Goal: Task Accomplishment & Management: Use online tool/utility

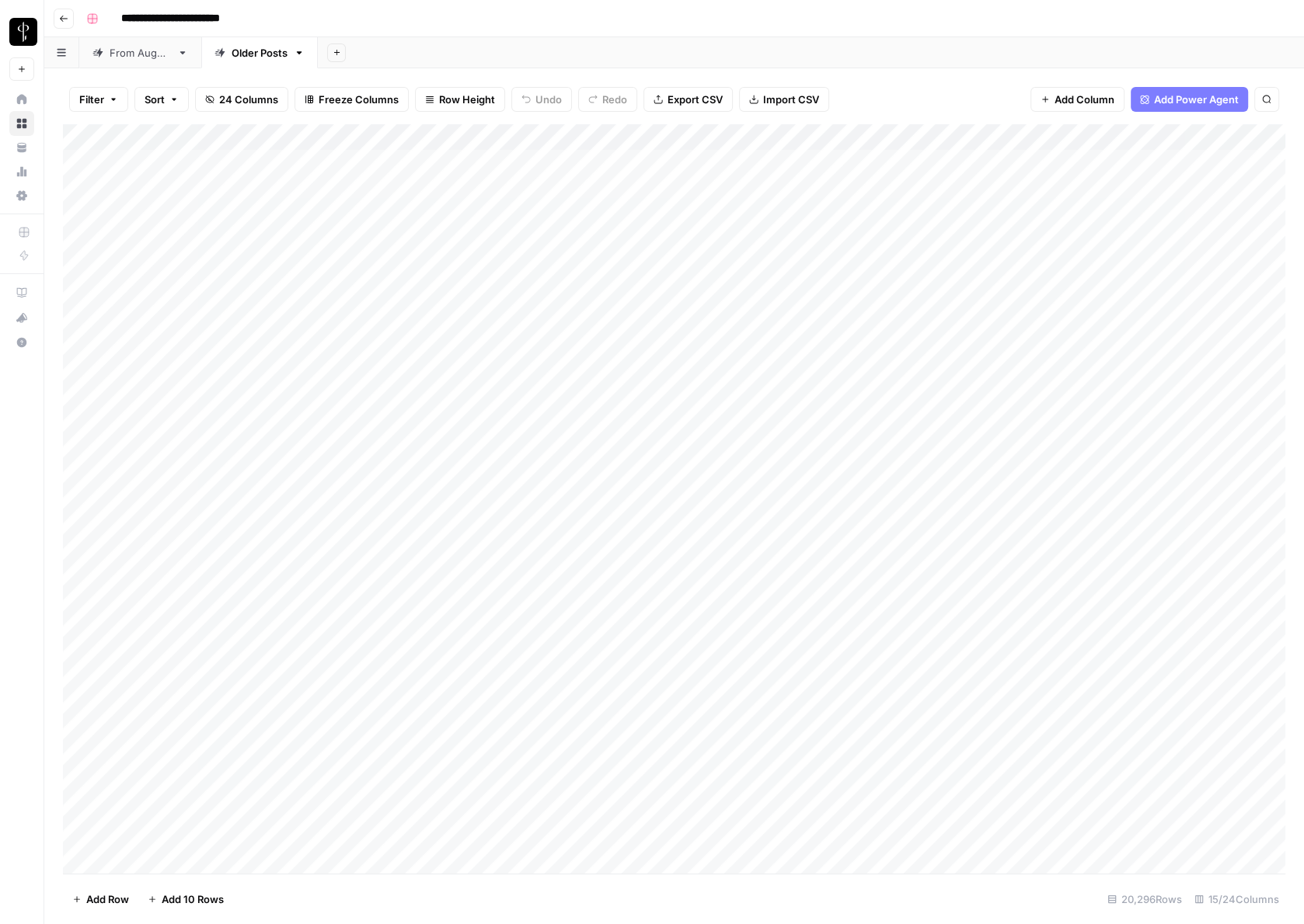
click at [120, 49] on div "From [DATE]" at bounding box center [140, 53] width 61 height 16
click at [97, 99] on span "Filter" at bounding box center [91, 99] width 25 height 16
click at [185, 184] on input "text" at bounding box center [183, 181] width 170 height 16
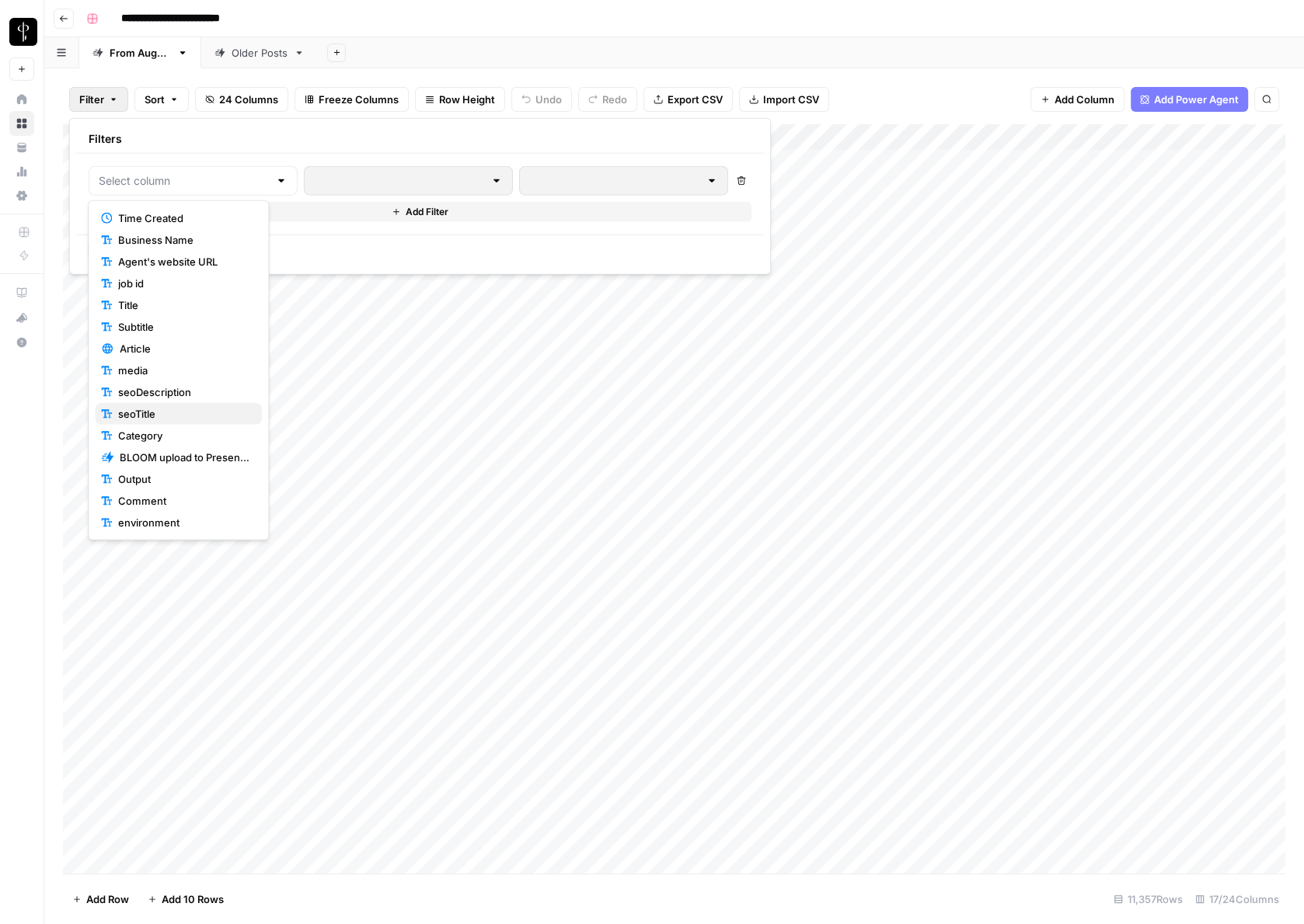
click at [158, 413] on span "seoTitle" at bounding box center [183, 414] width 131 height 16
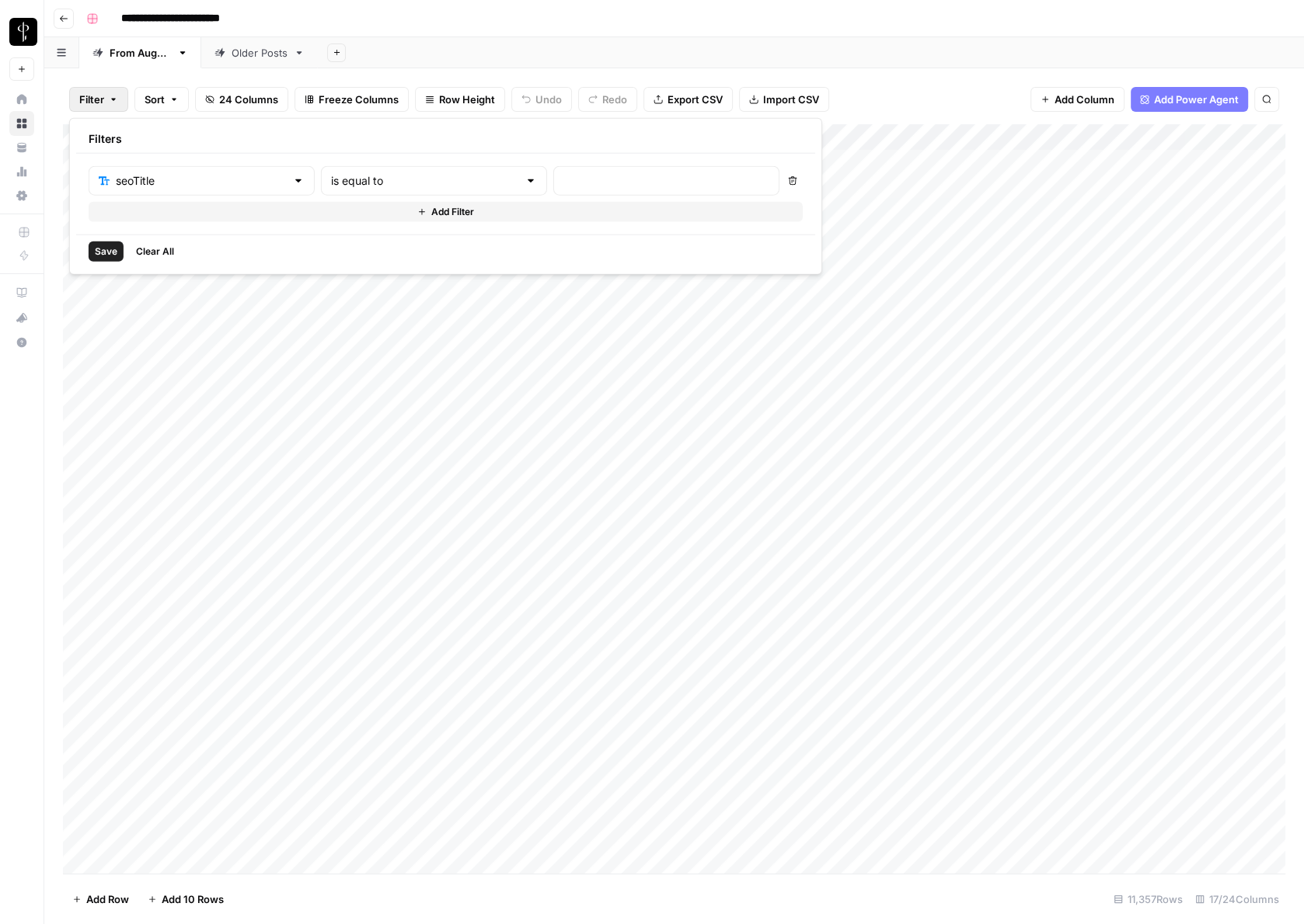
click at [524, 174] on div at bounding box center [530, 181] width 12 height 16
click at [378, 257] on span "contains" at bounding box center [363, 262] width 148 height 16
type input "contains"
click at [563, 174] on input "text" at bounding box center [666, 181] width 206 height 16
type input "2023"
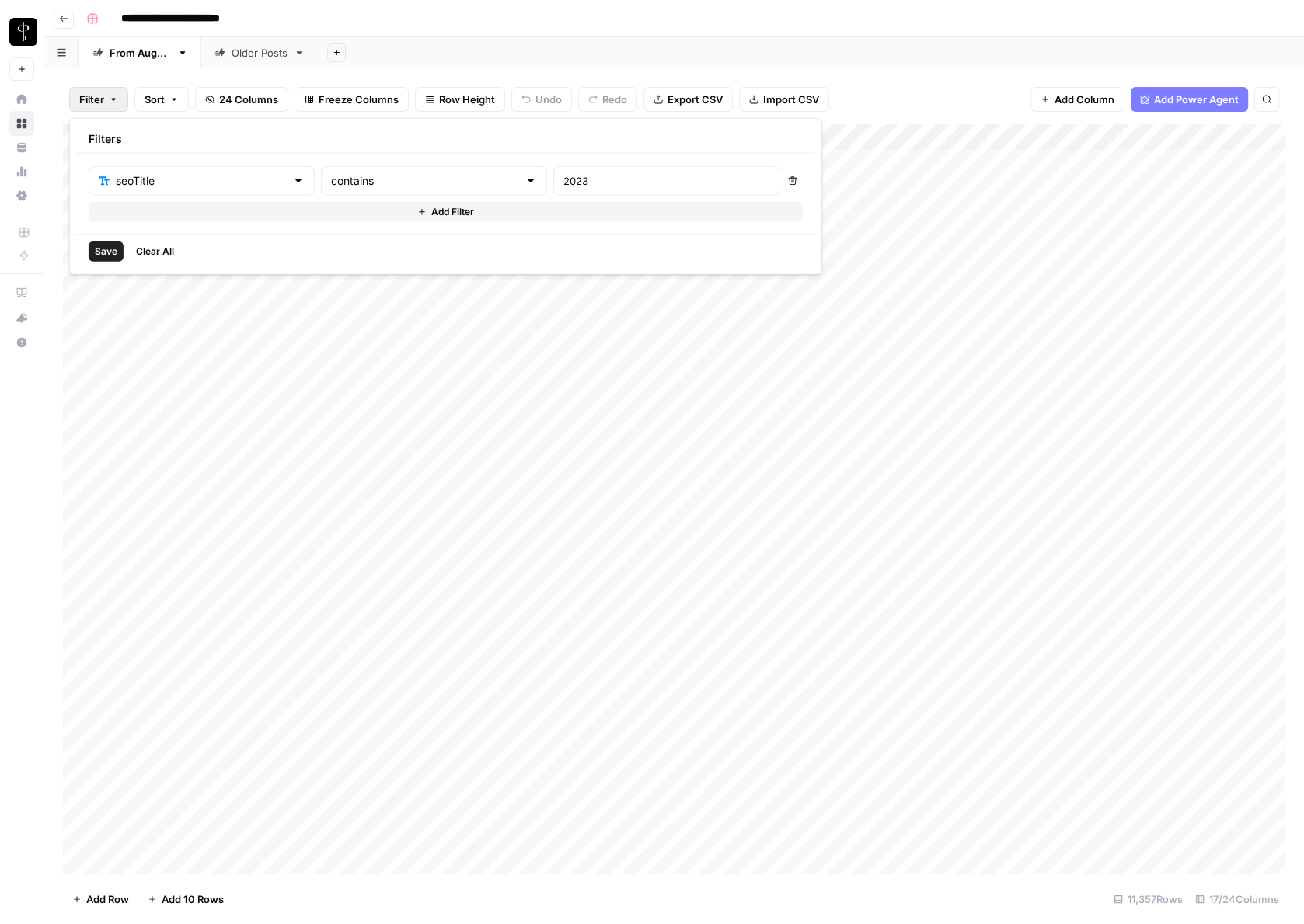
click at [97, 250] on span "Save" at bounding box center [106, 251] width 22 height 14
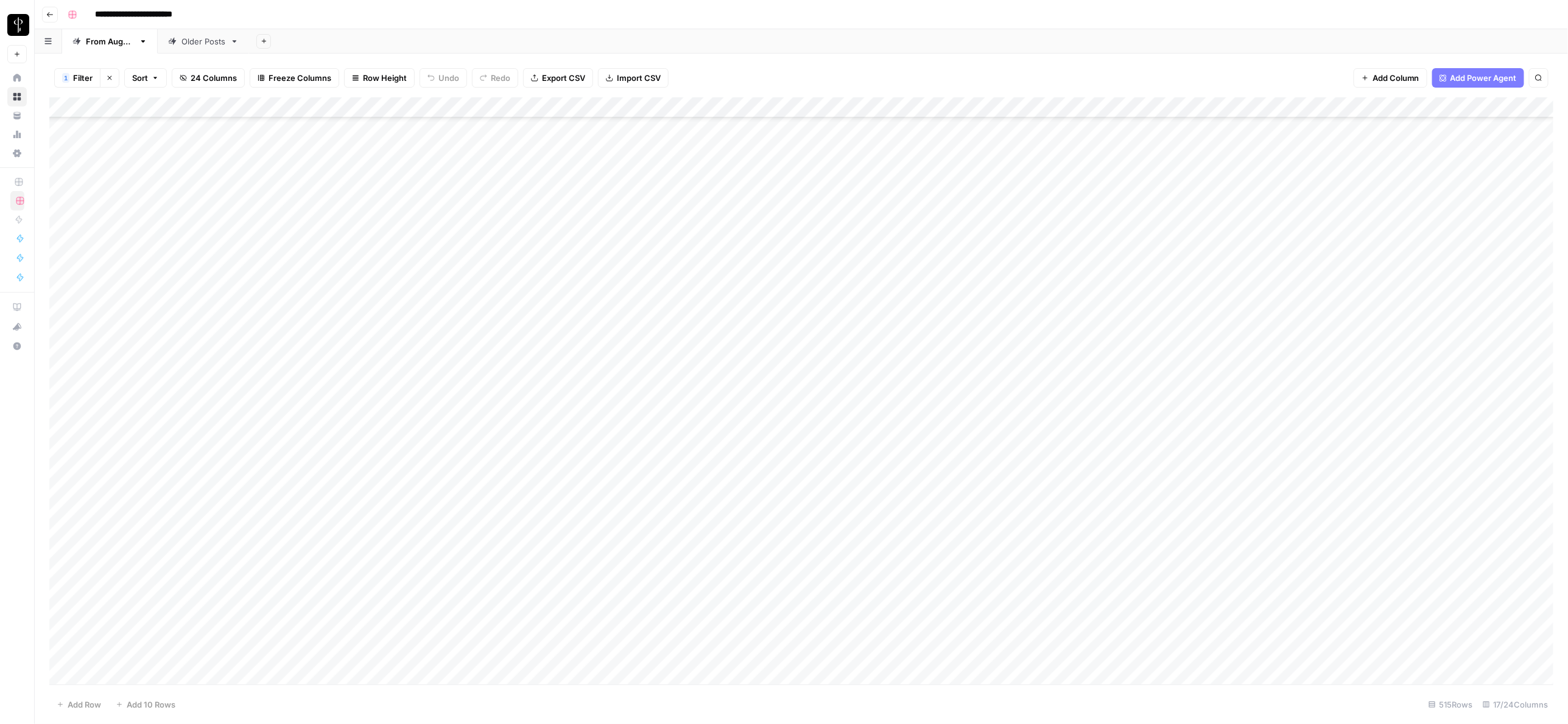
scroll to position [7447, 0]
drag, startPoint x: 1087, startPoint y: 106, endPoint x: 1196, endPoint y: 117, distance: 109.6
click at [1021, 117] on div "Add Column" at bounding box center [801, 391] width 1505 height 587
drag, startPoint x: 1195, startPoint y: 107, endPoint x: 1105, endPoint y: 100, distance: 90.3
click at [1021, 100] on div "Add Column" at bounding box center [801, 391] width 1505 height 587
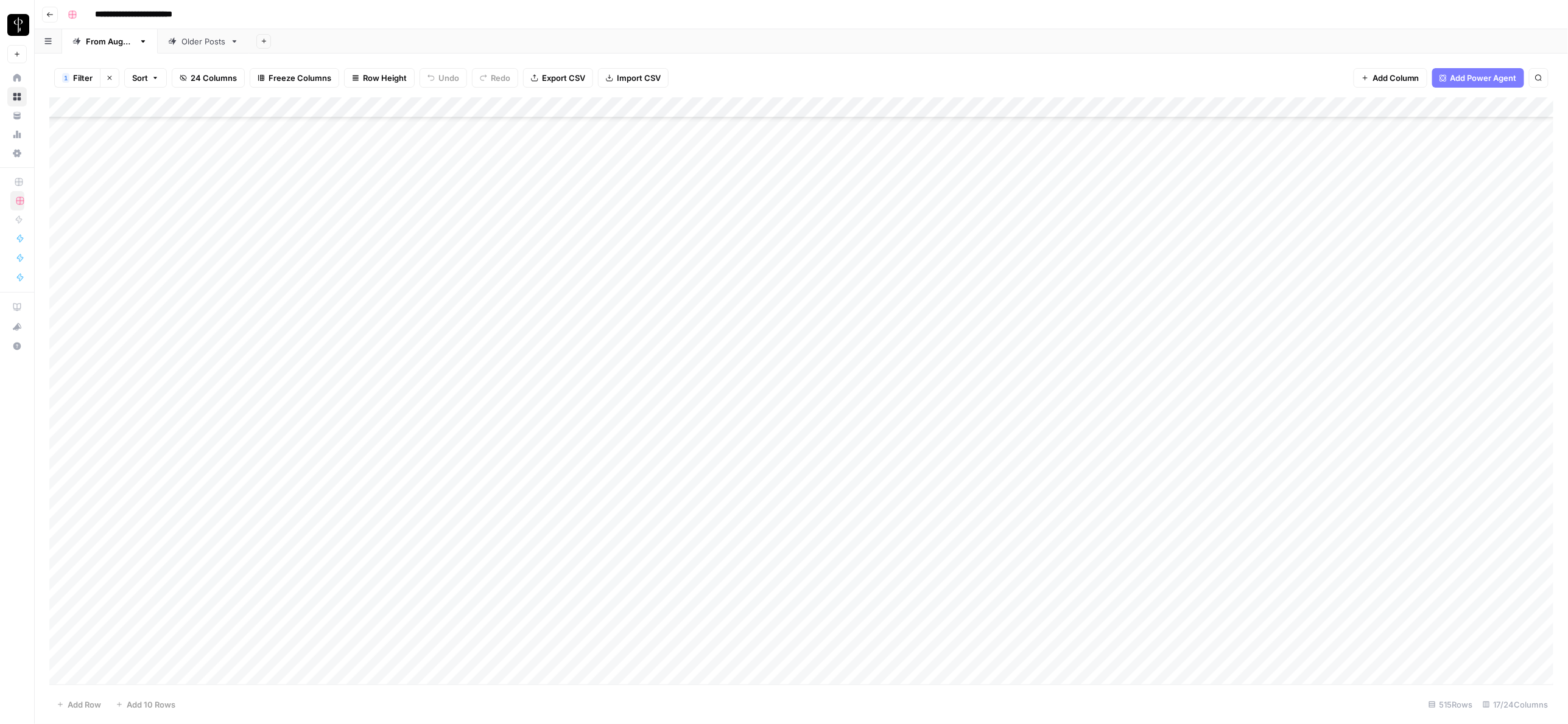
scroll to position [7450, 0]
drag, startPoint x: 1311, startPoint y: 103, endPoint x: 1426, endPoint y: 108, distance: 115.1
click at [1021, 108] on div "Add Column" at bounding box center [801, 391] width 1505 height 587
click at [137, 409] on div "Add Column" at bounding box center [801, 391] width 1505 height 587
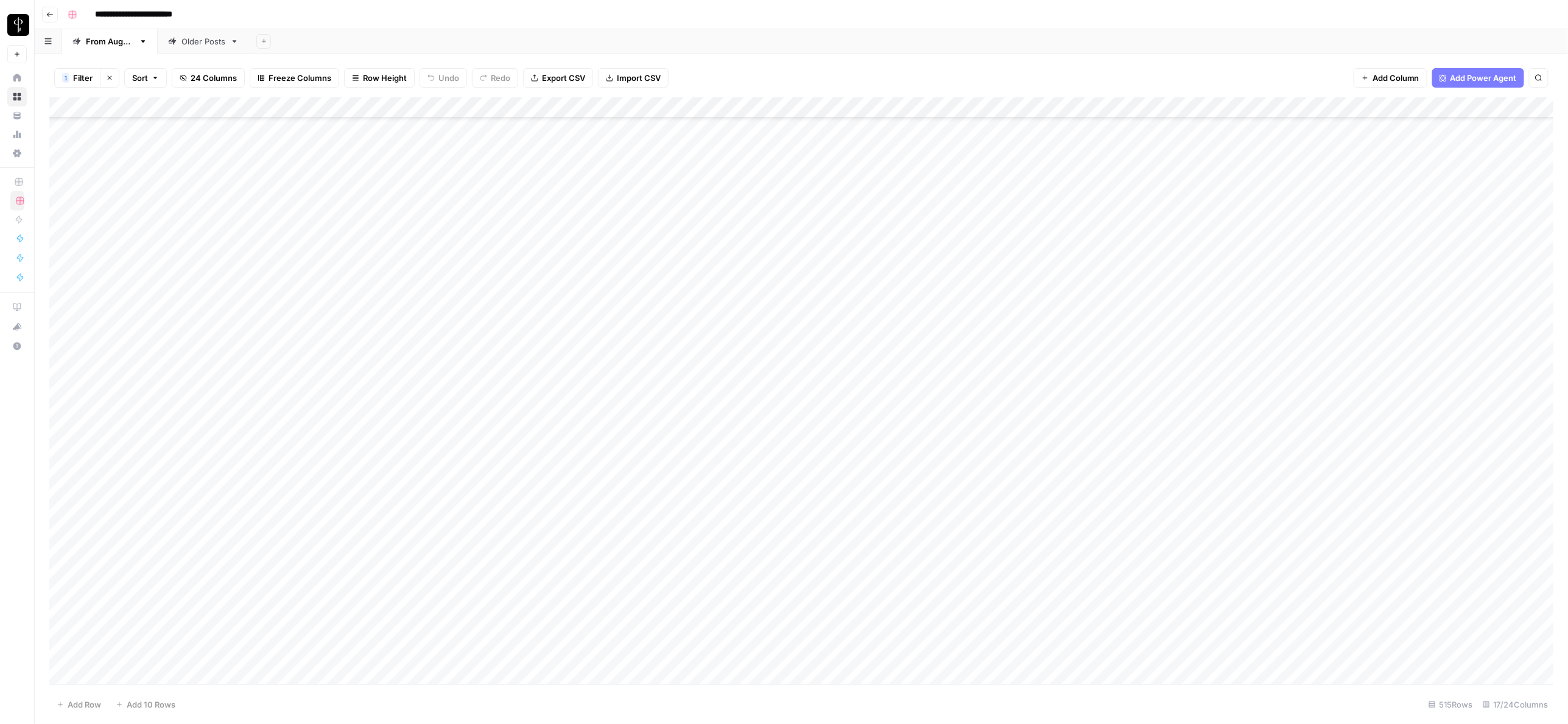
scroll to position [10087, 0]
drag, startPoint x: 1246, startPoint y: 103, endPoint x: 1336, endPoint y: 108, distance: 90.1
click at [1021, 108] on div "Add Column" at bounding box center [801, 391] width 1505 height 587
drag, startPoint x: 1336, startPoint y: 108, endPoint x: 1400, endPoint y: 110, distance: 64.0
click at [1021, 110] on div "Add Column" at bounding box center [801, 391] width 1505 height 587
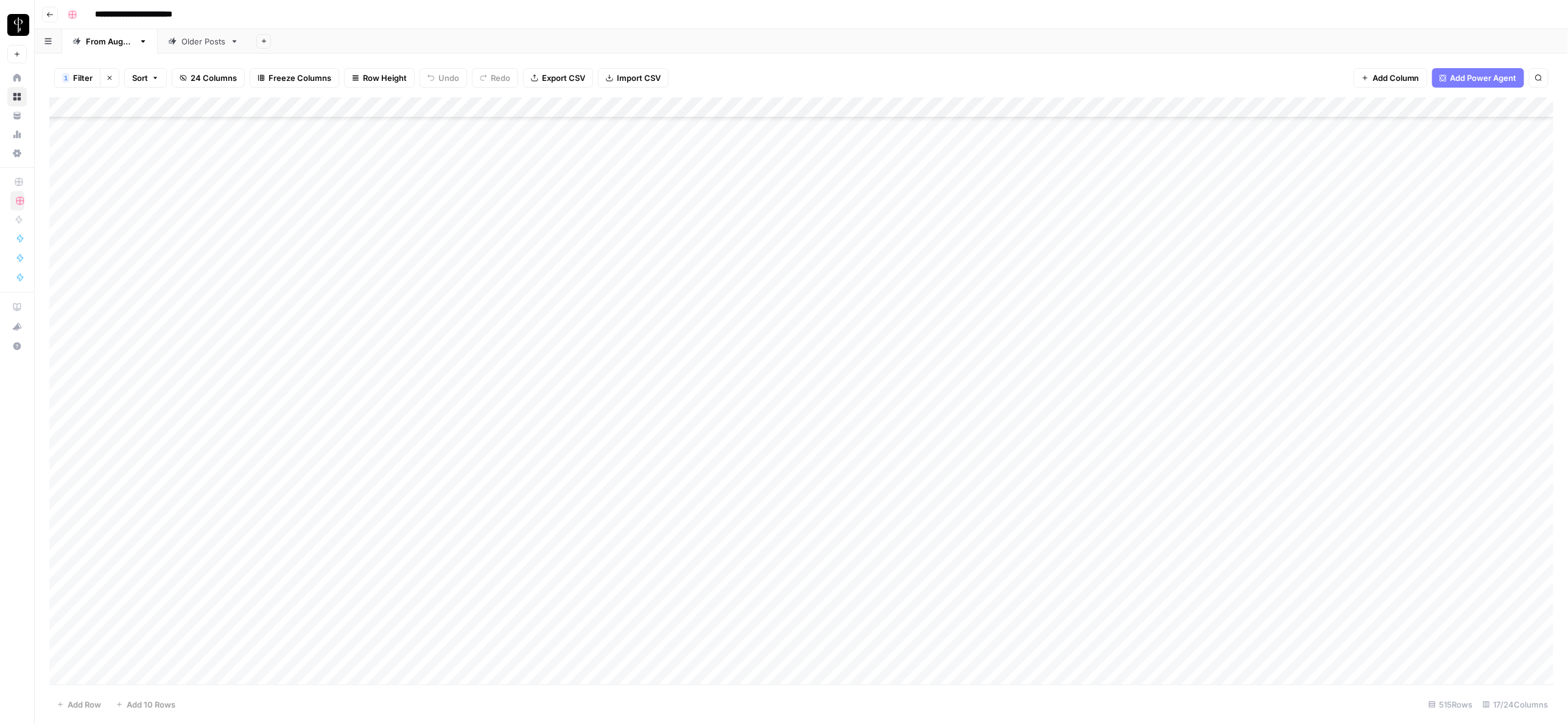
scroll to position [7915, 0]
click at [558, 77] on span "Export CSV" at bounding box center [563, 78] width 43 height 12
click at [104, 74] on button "Clear filters" at bounding box center [109, 78] width 20 height 20
click at [668, 55] on div "Filter Sort 24 Columns Freeze Columns Row Height Undo Redo Export CSV Import CS…" at bounding box center [801, 389] width 1533 height 671
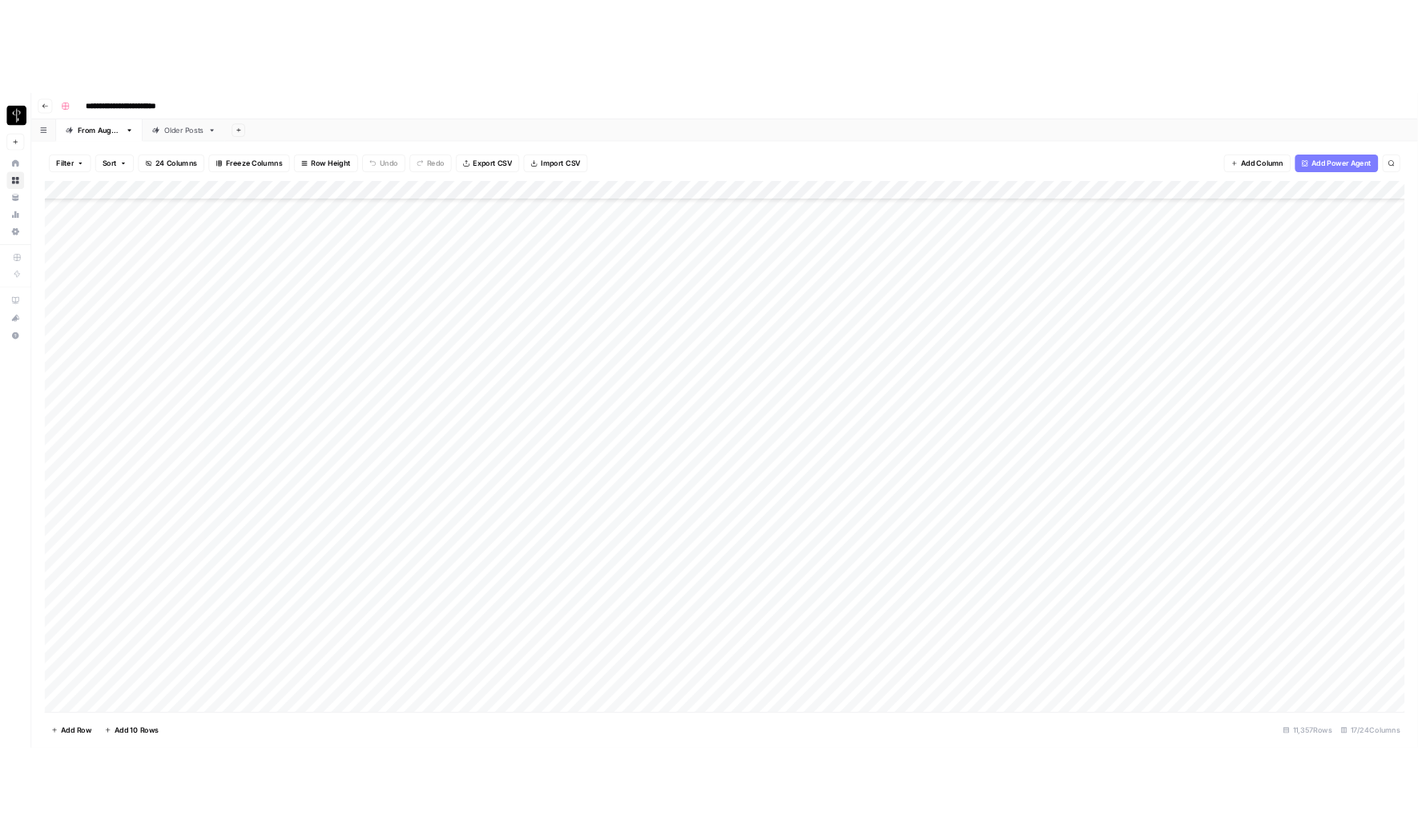
scroll to position [8602, 0]
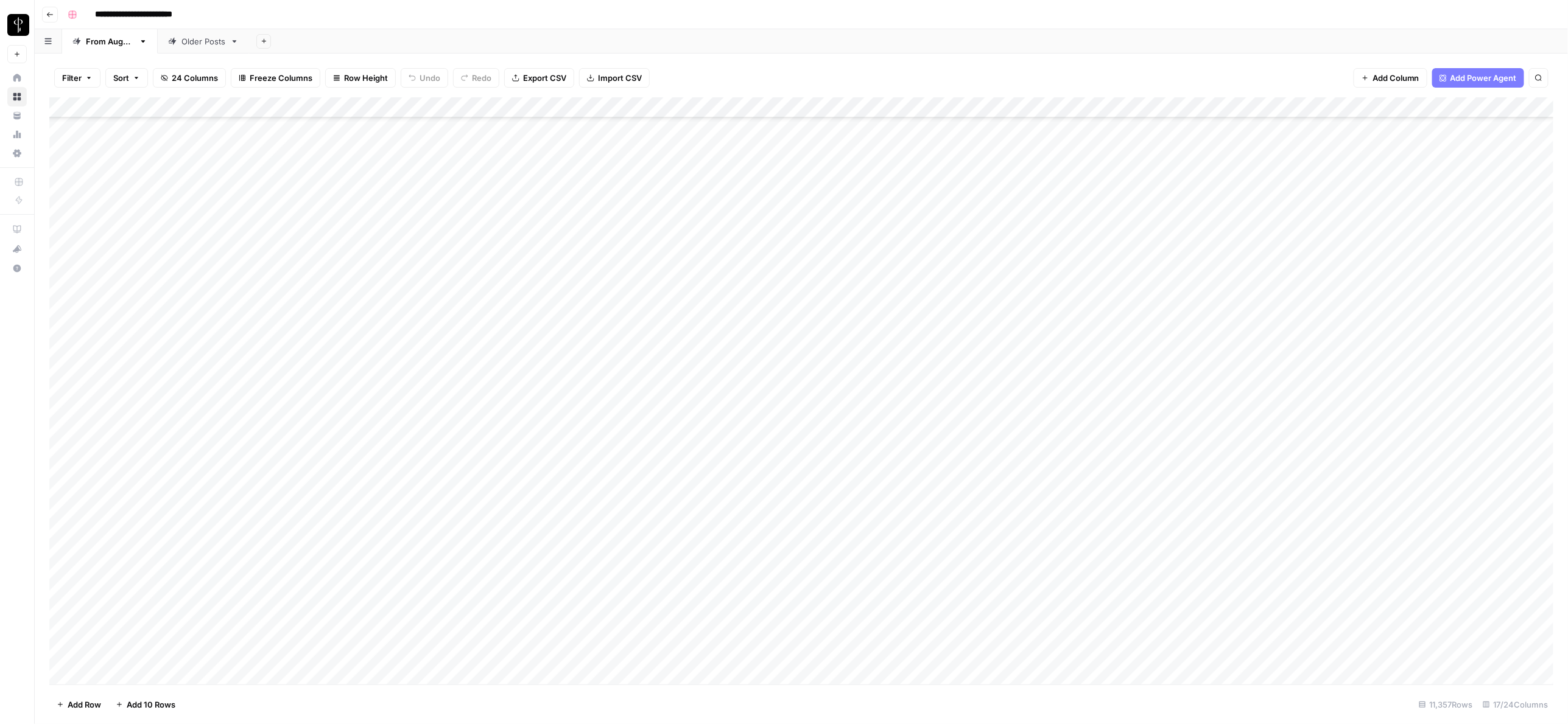
click at [480, 174] on div "Add Column" at bounding box center [801, 391] width 1505 height 587
click at [523, 79] on span "Export CSV" at bounding box center [544, 78] width 43 height 12
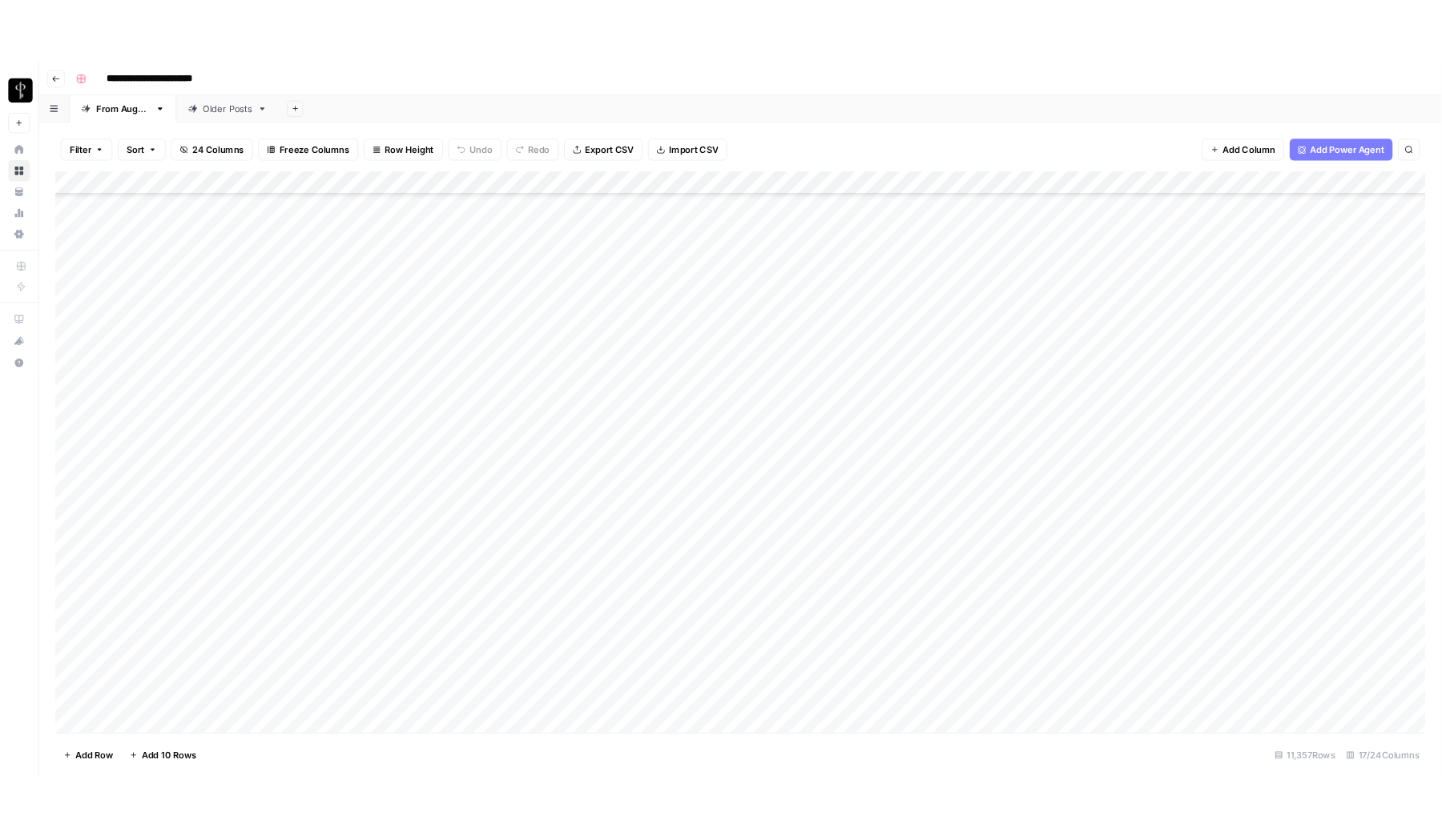
scroll to position [9729, 0]
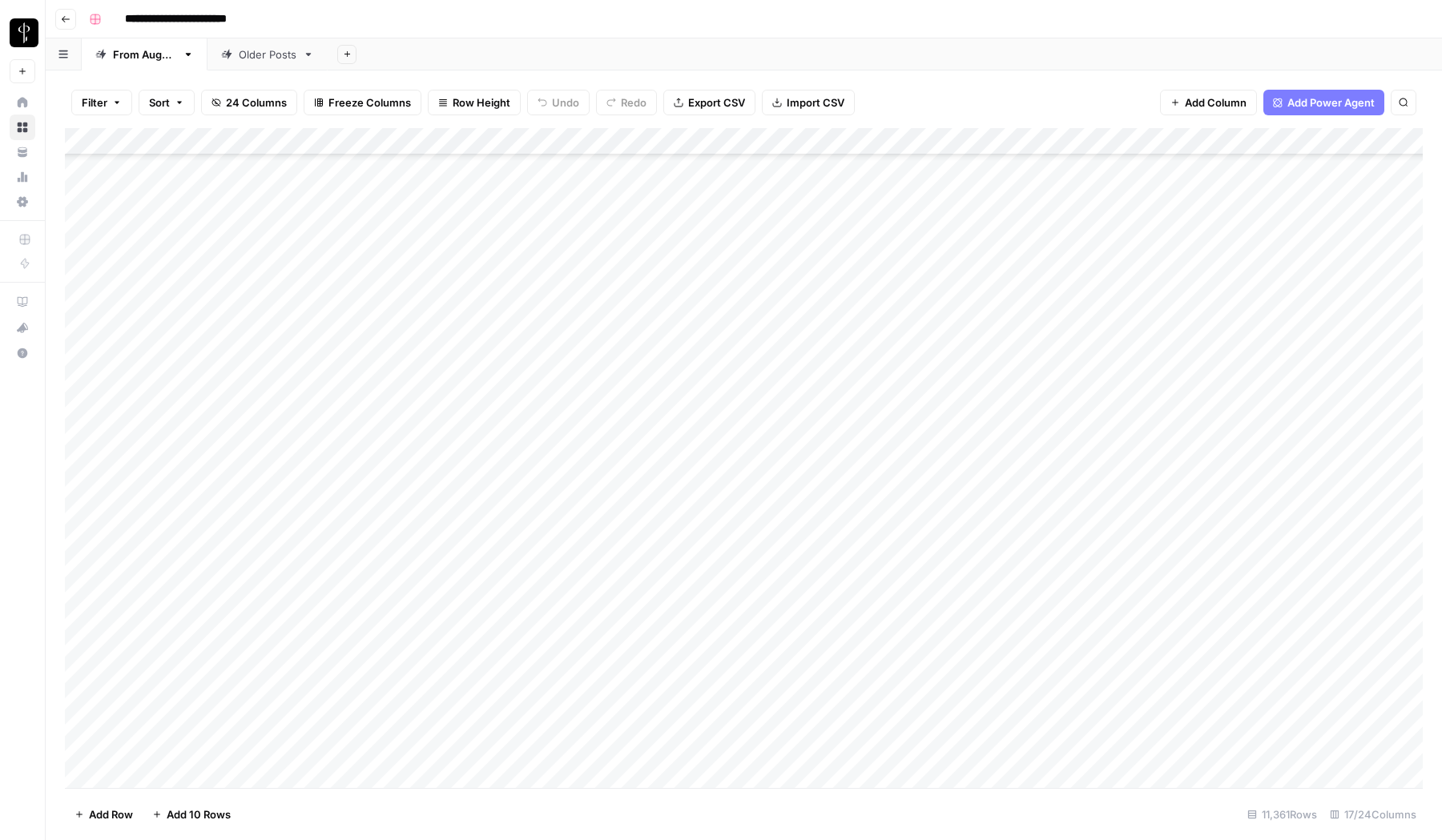
scroll to position [169, 0]
click at [194, 306] on div "Add Column" at bounding box center [743, 458] width 1358 height 660
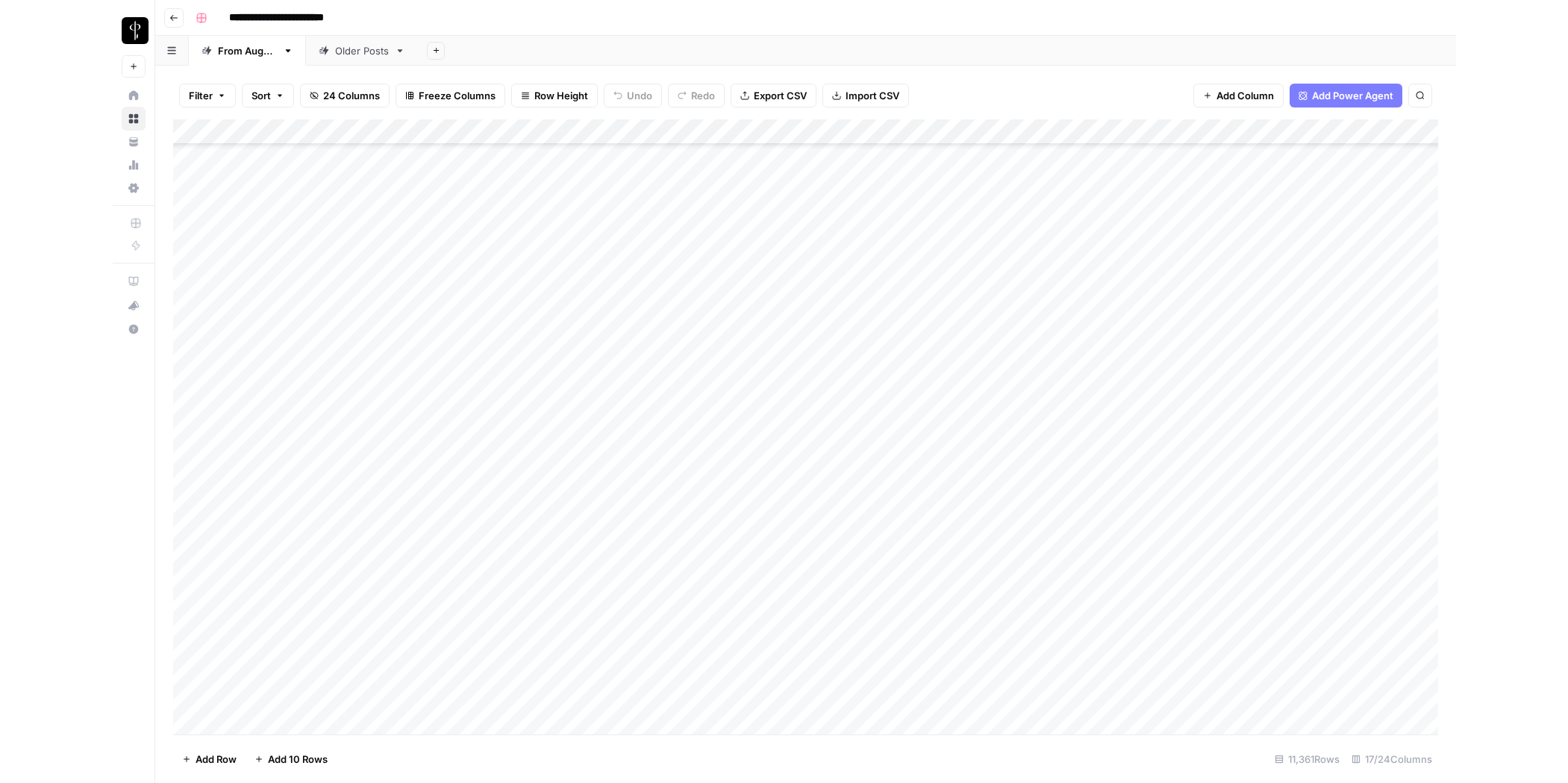
scroll to position [287818, 0]
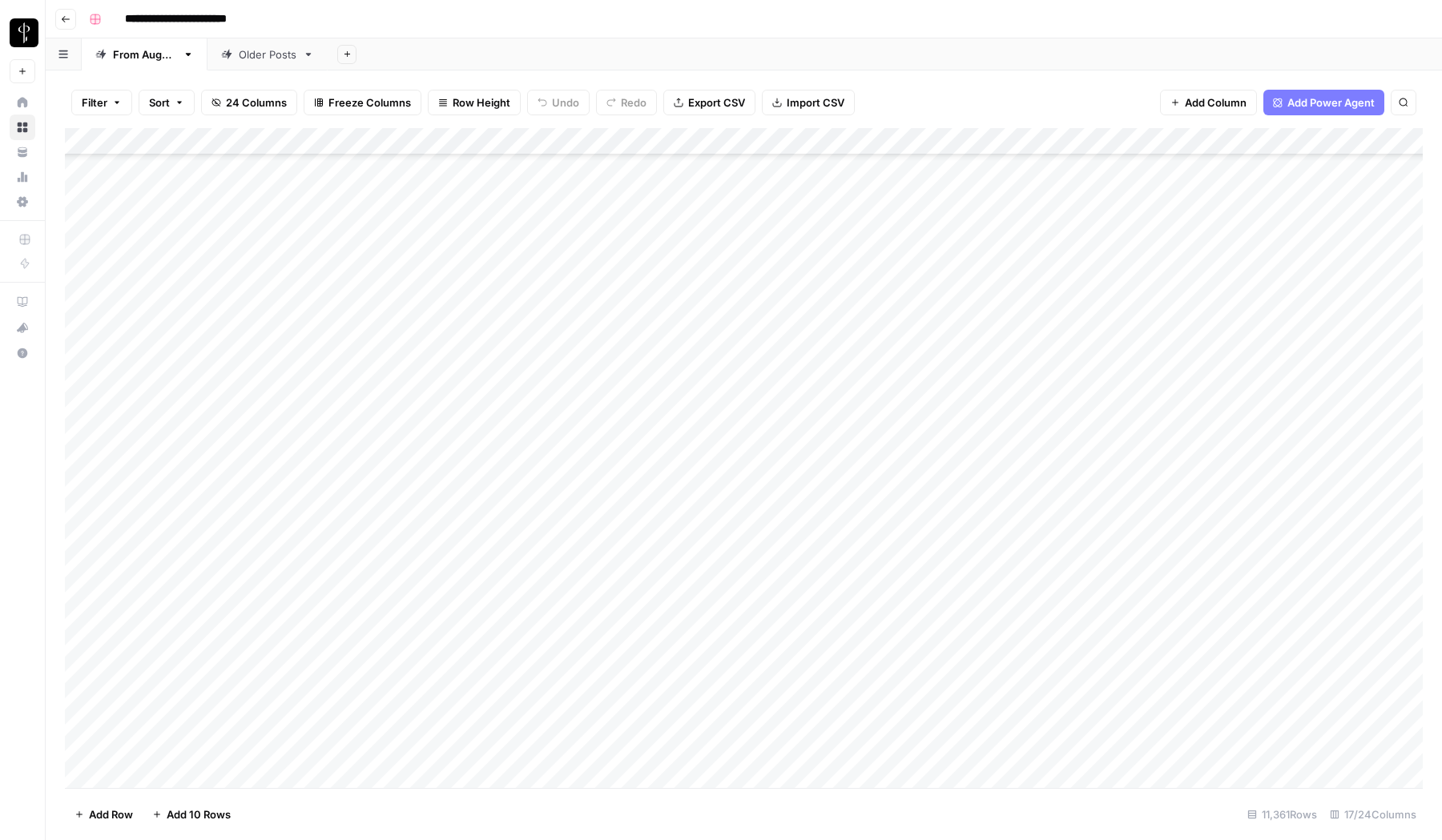
click at [200, 643] on div "Add Column" at bounding box center [743, 458] width 1358 height 660
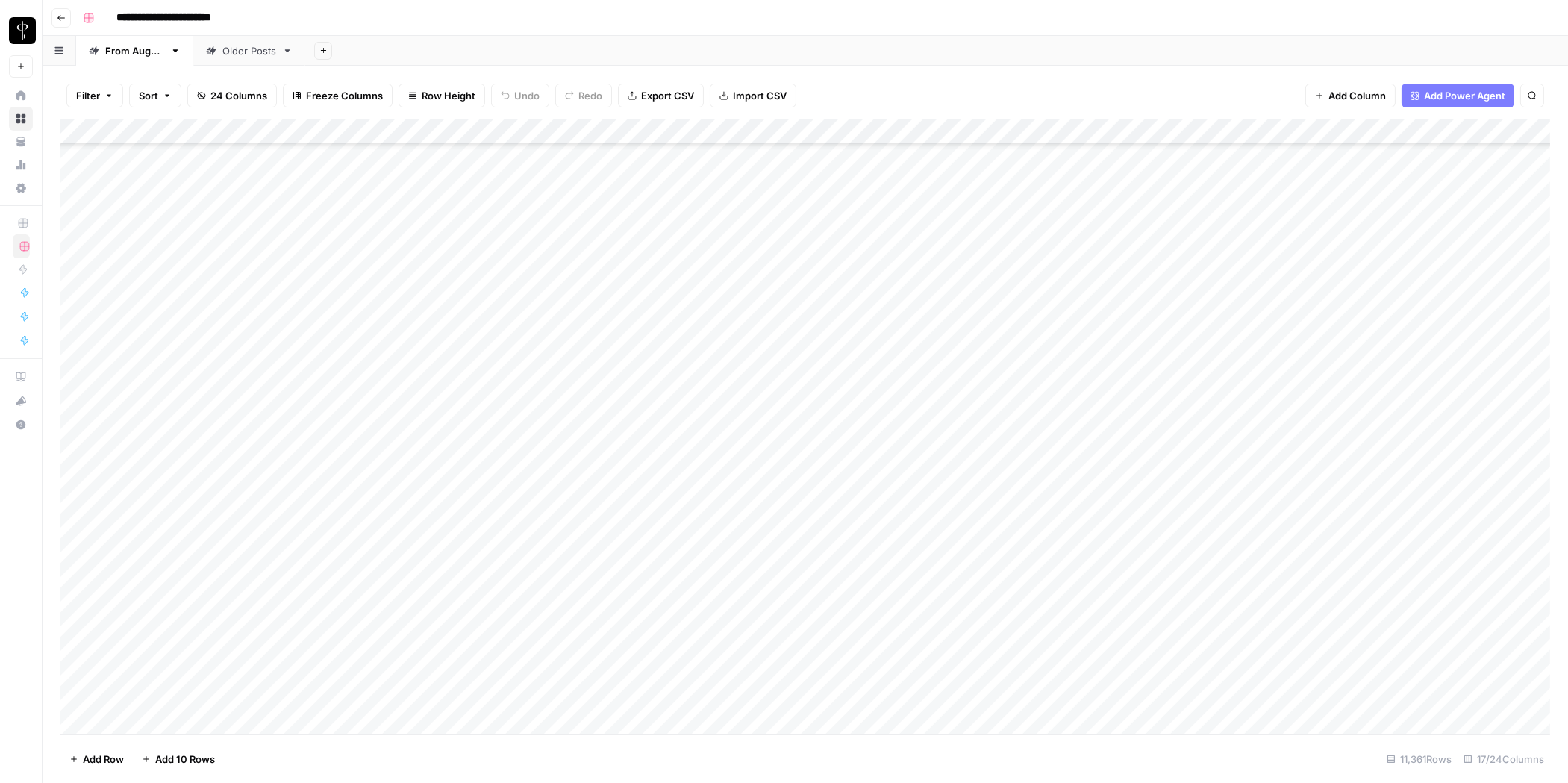
click at [142, 622] on div "Add Column" at bounding box center [805, 427] width 1490 height 615
click at [916, 624] on div "Add Column" at bounding box center [805, 427] width 1490 height 615
click at [907, 621] on div "Add Column" at bounding box center [805, 427] width 1490 height 615
click at [907, 621] on body "**********" at bounding box center [784, 392] width 1568 height 783
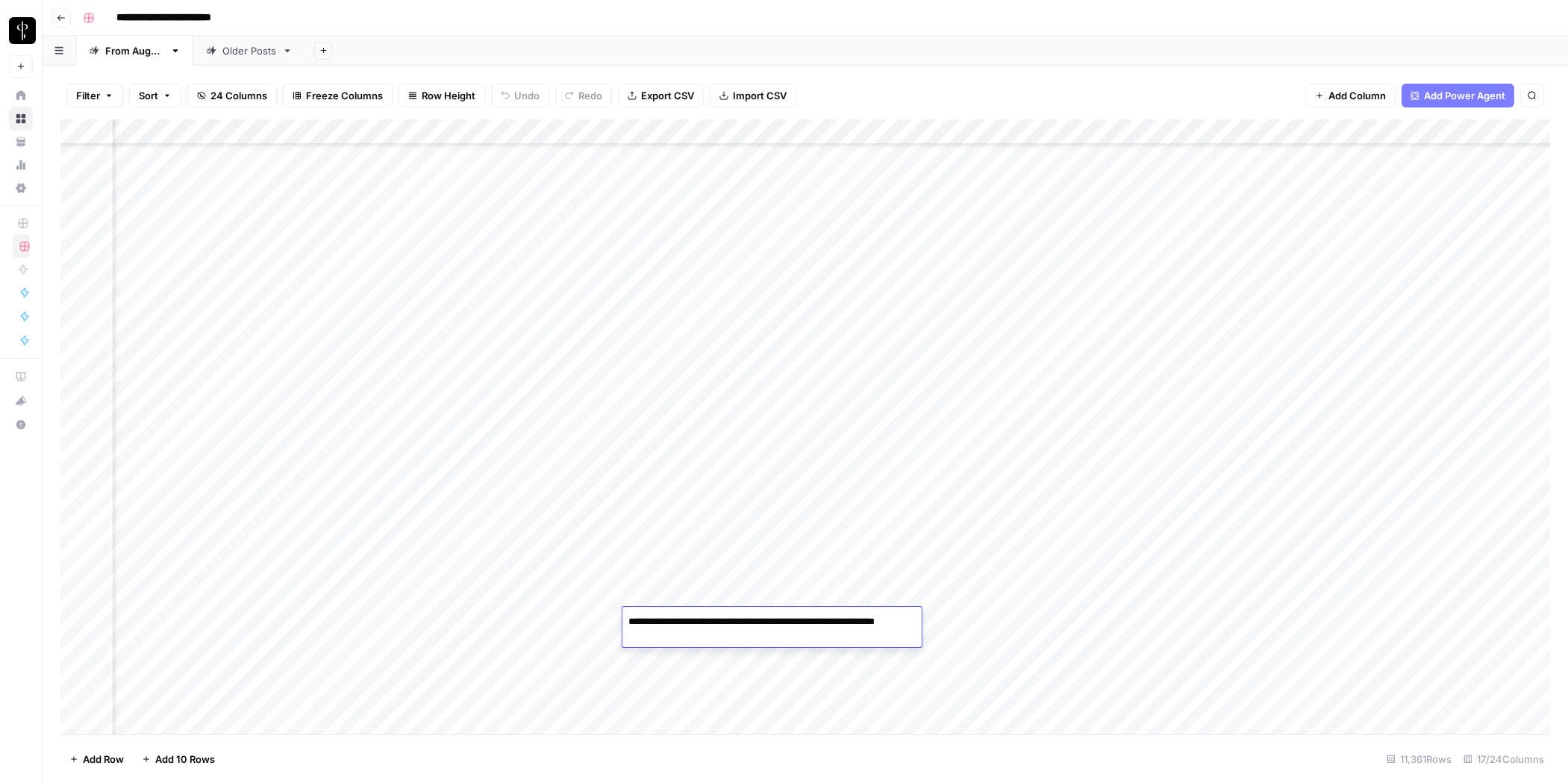
click at [983, 618] on div "Add Column" at bounding box center [805, 427] width 1490 height 615
click at [1001, 621] on div "Add Column" at bounding box center [805, 427] width 1490 height 615
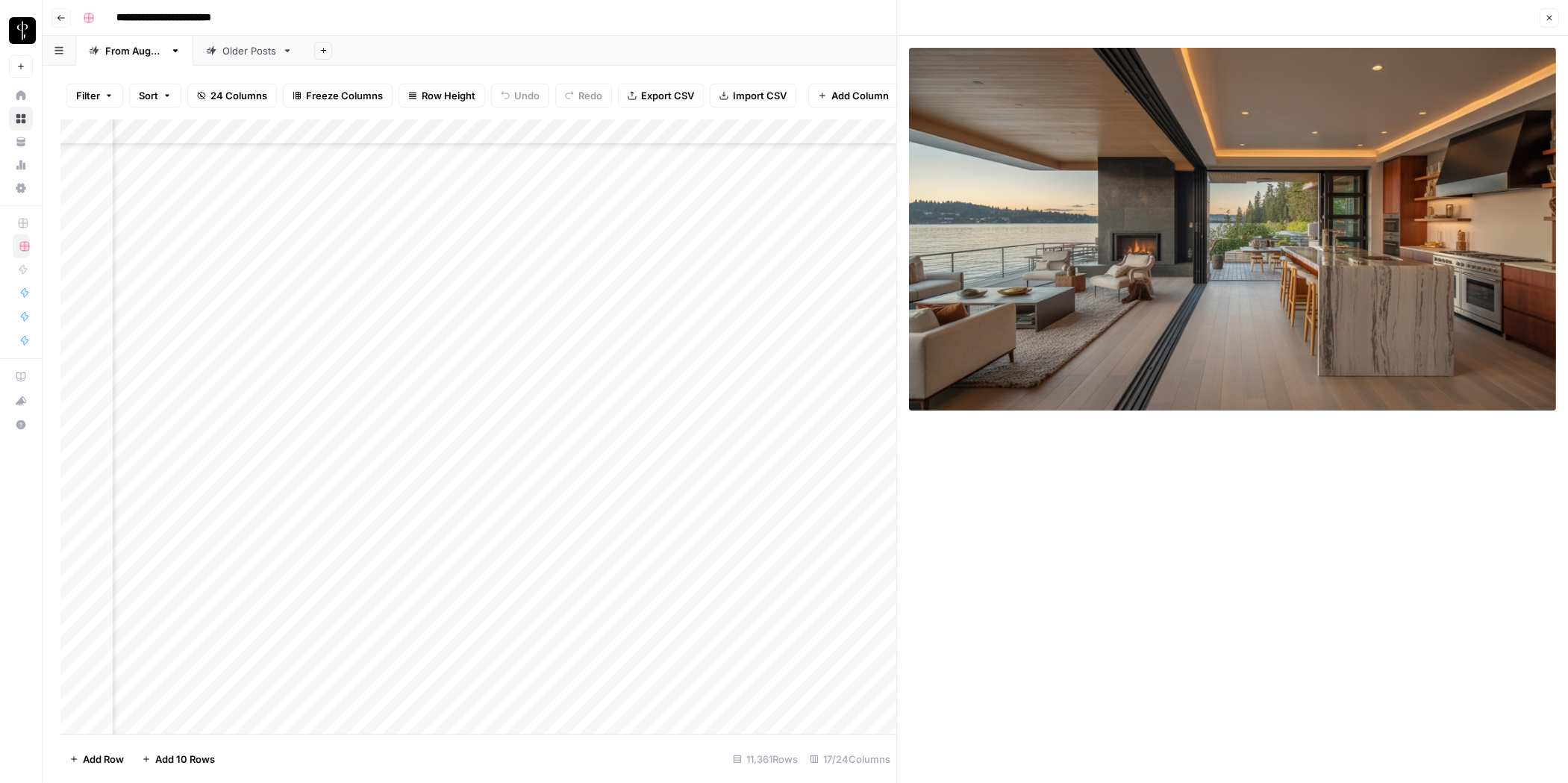
click at [1342, 13] on icon "button" at bounding box center [1549, 18] width 9 height 9
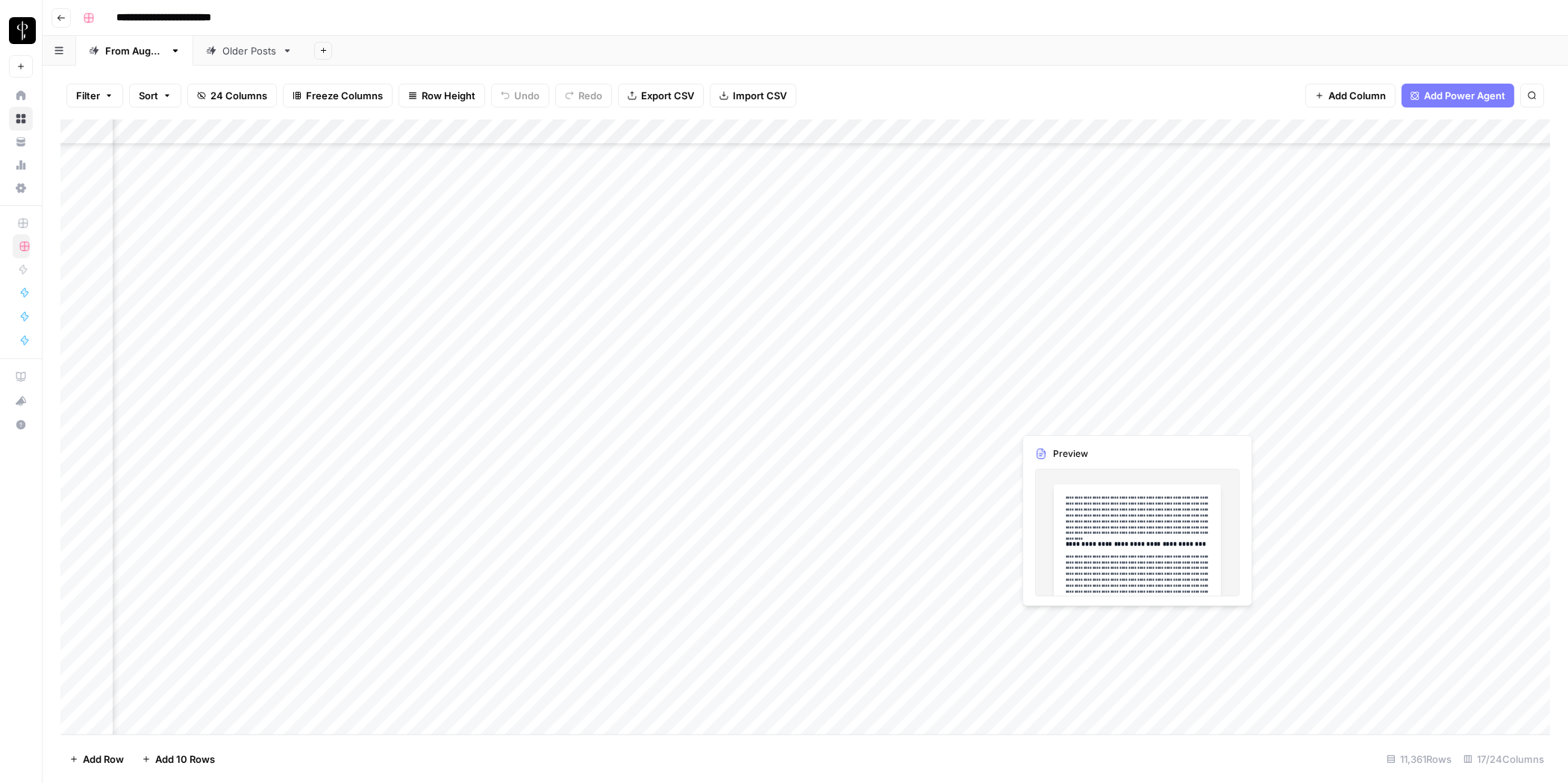
click at [1080, 617] on div "Add Column" at bounding box center [805, 427] width 1490 height 615
click at [1189, 619] on div "Add Column" at bounding box center [805, 427] width 1490 height 615
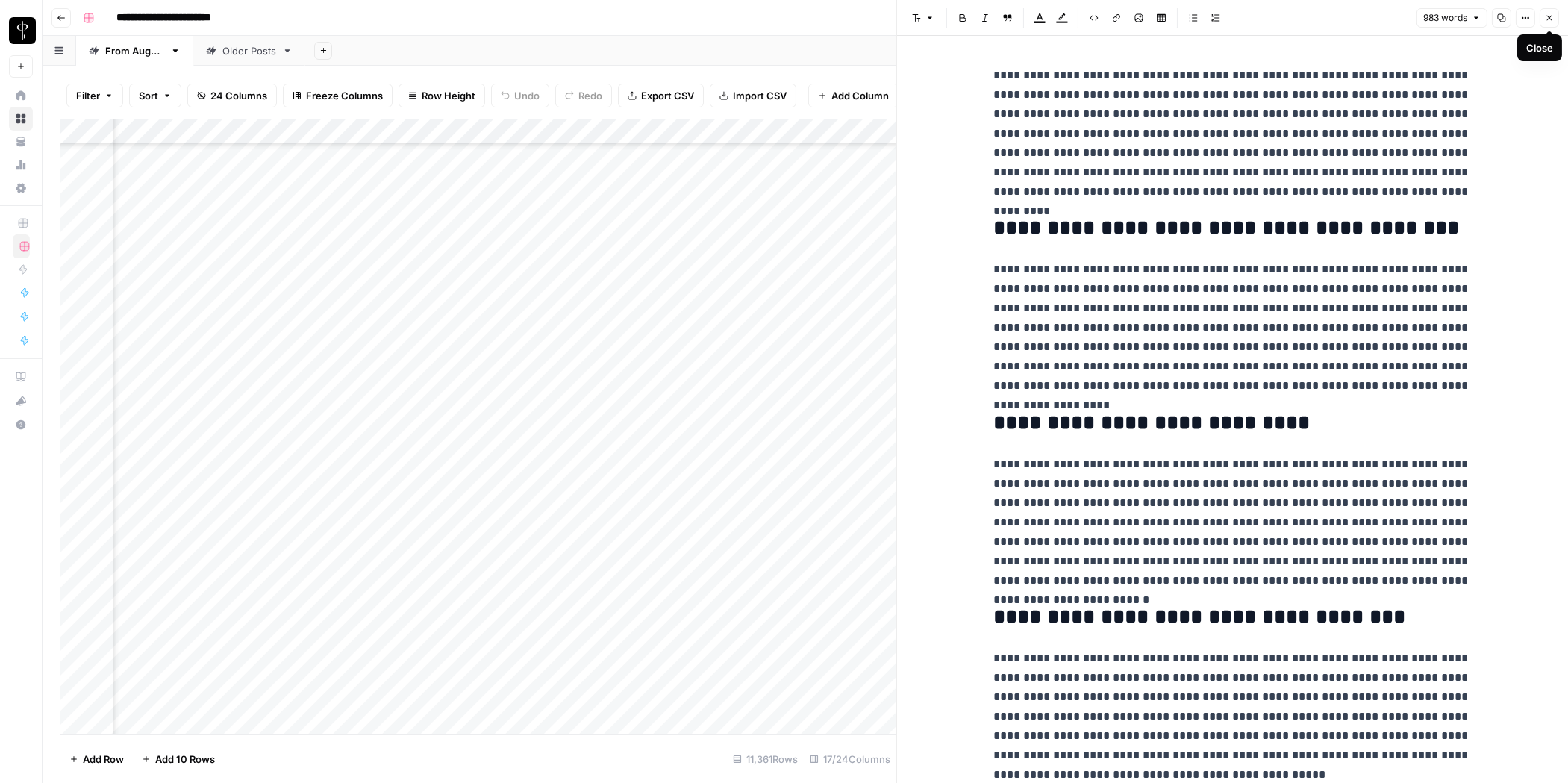
click at [1342, 21] on icon "button" at bounding box center [1549, 18] width 9 height 9
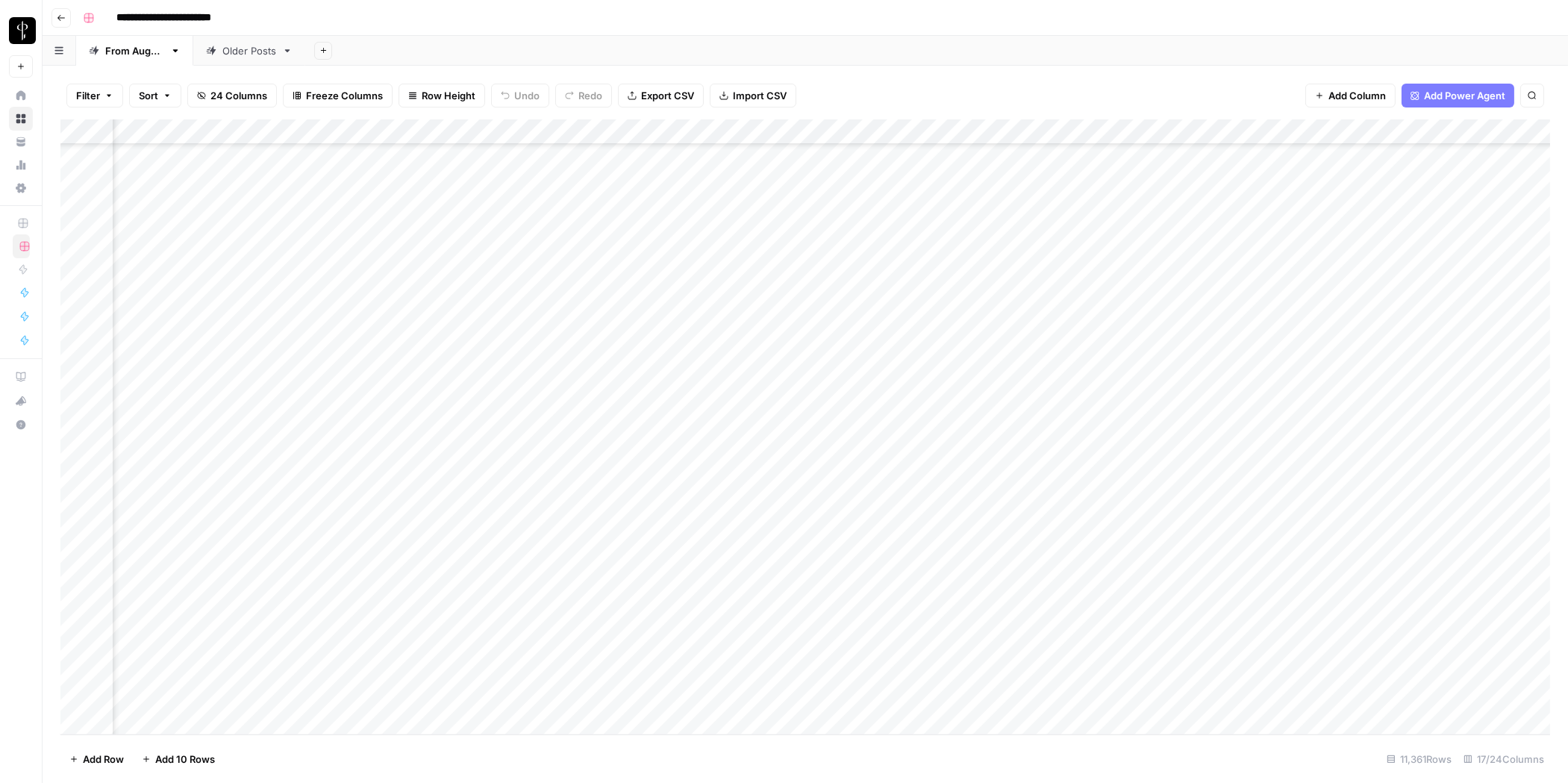
scroll to position [287818, 450]
click at [1069, 616] on div "Add Column" at bounding box center [805, 427] width 1490 height 615
click at [1097, 616] on div "Add Column" at bounding box center [805, 427] width 1490 height 615
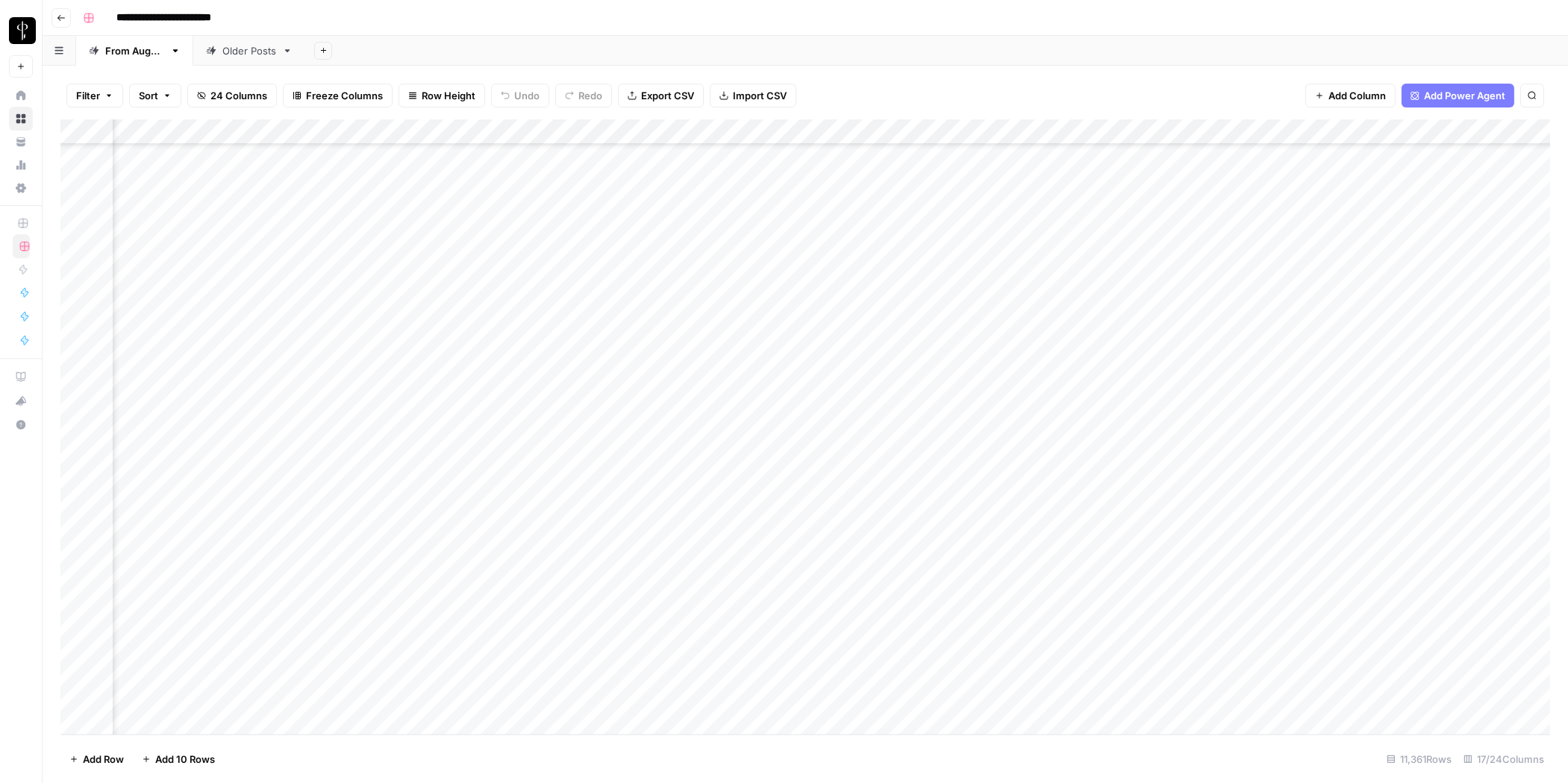
click at [1284, 646] on div "Add Column" at bounding box center [805, 427] width 1490 height 615
click at [1312, 696] on div "Add Column" at bounding box center [805, 427] width 1490 height 615
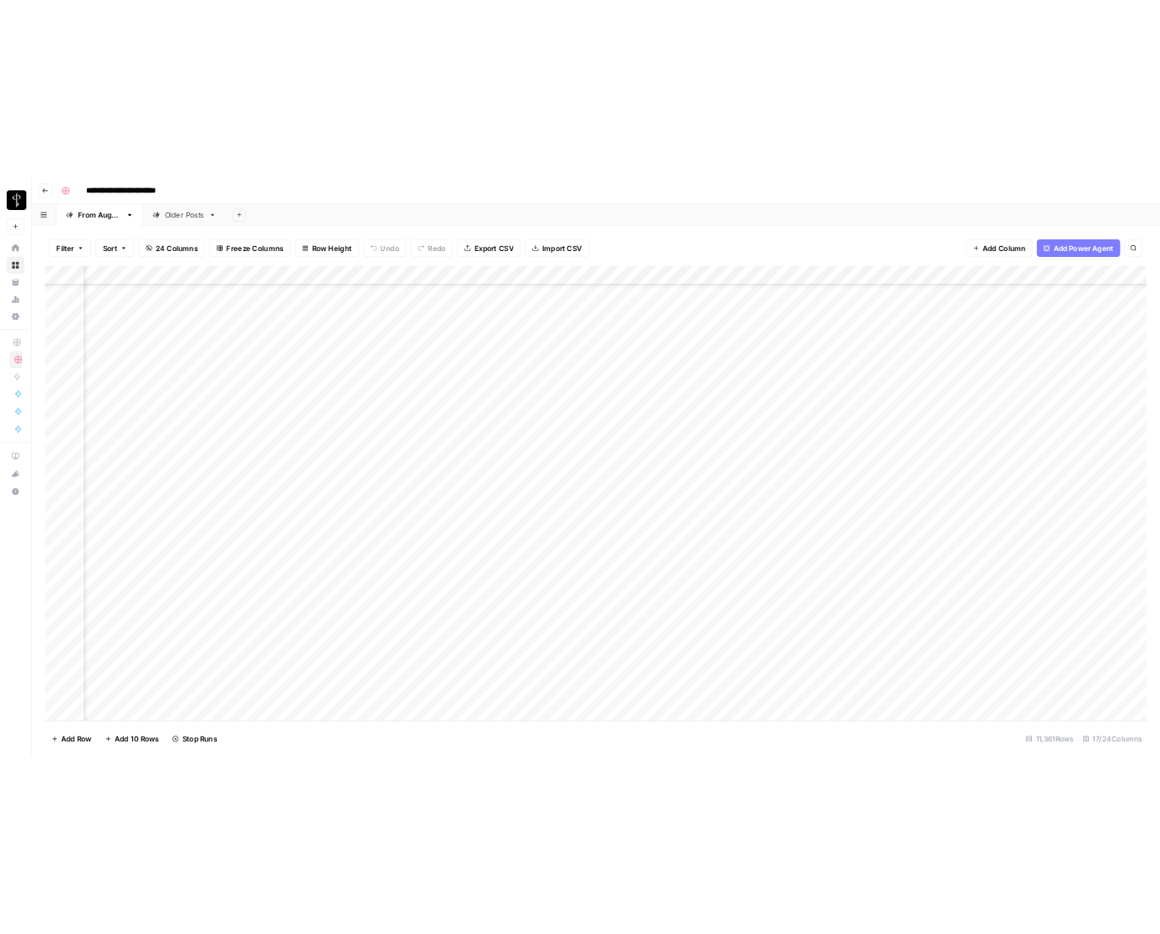
scroll to position [322739, 601]
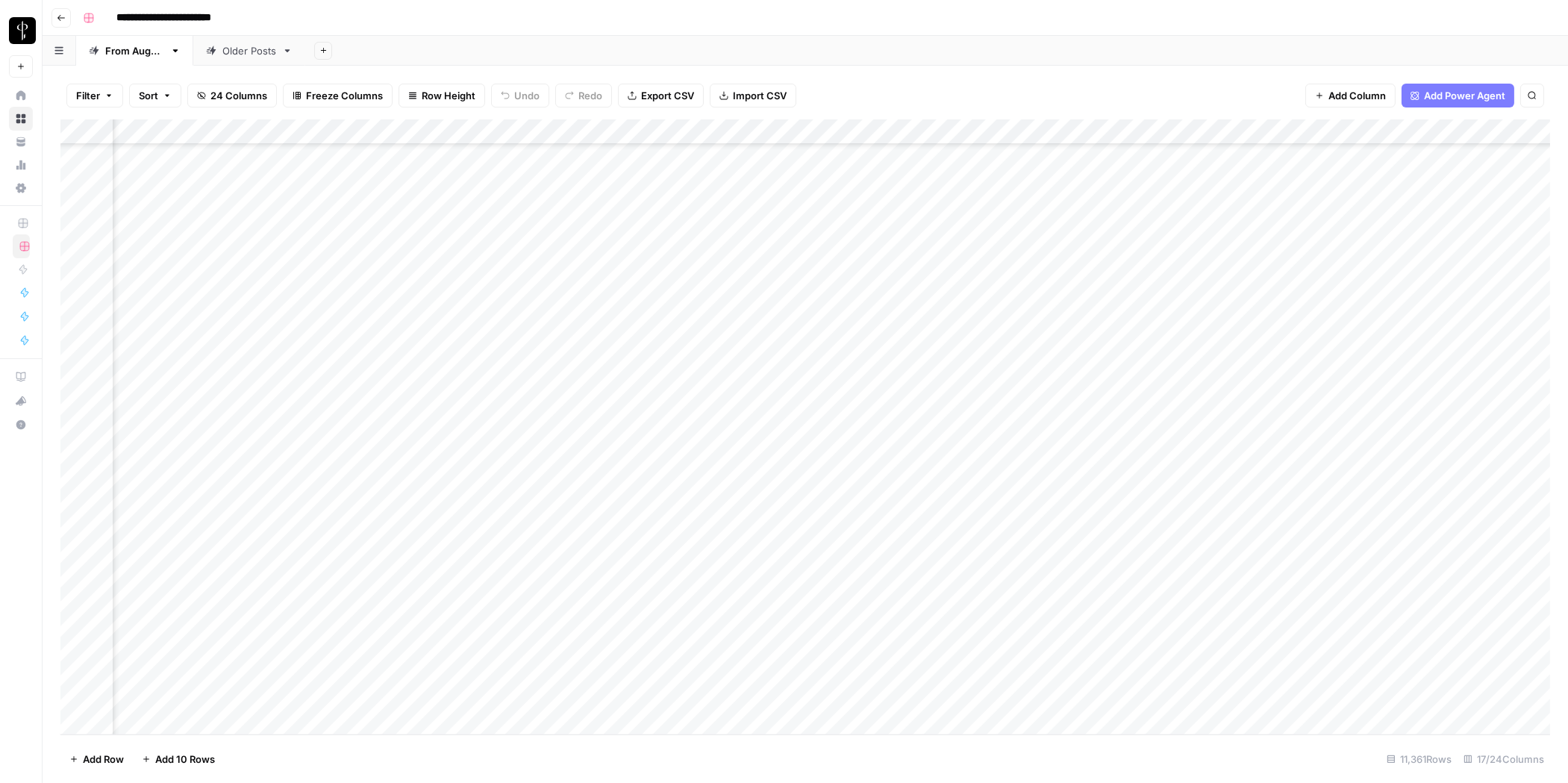
click at [619, 671] on div "Add Column" at bounding box center [805, 427] width 1490 height 615
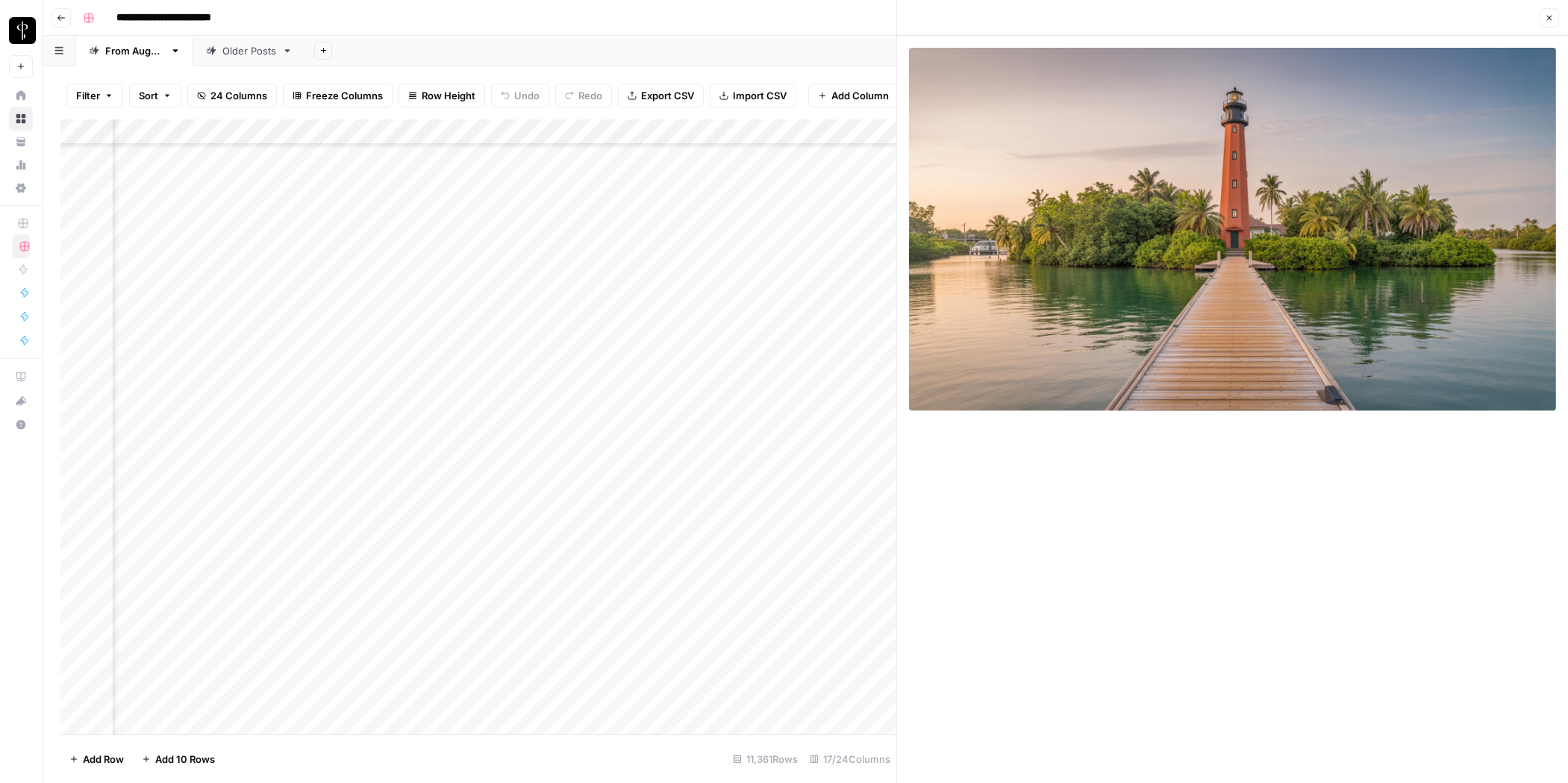
click at [1342, 13] on icon "button" at bounding box center [1549, 18] width 9 height 9
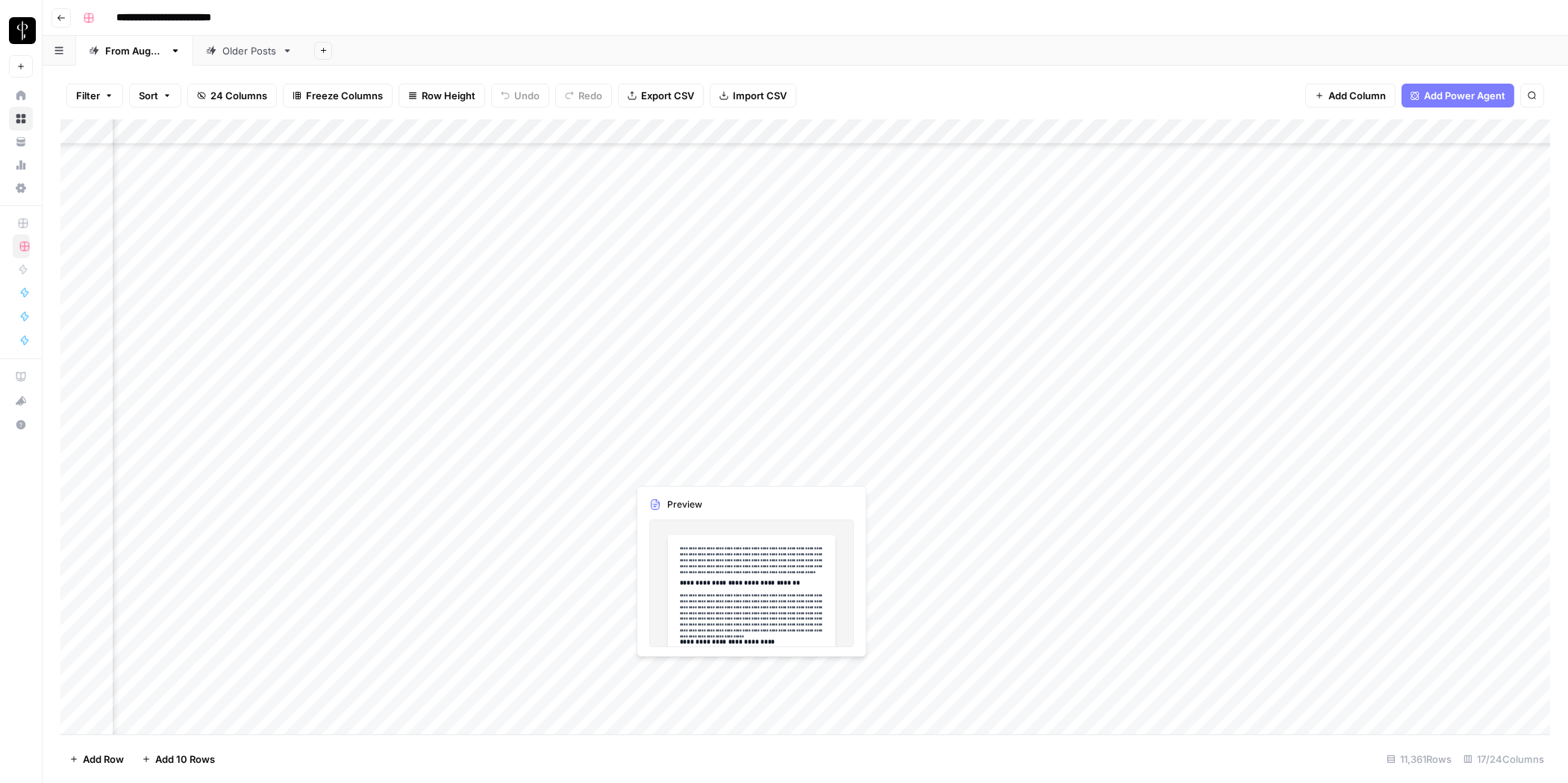
click at [806, 672] on div "Add Column" at bounding box center [805, 427] width 1490 height 615
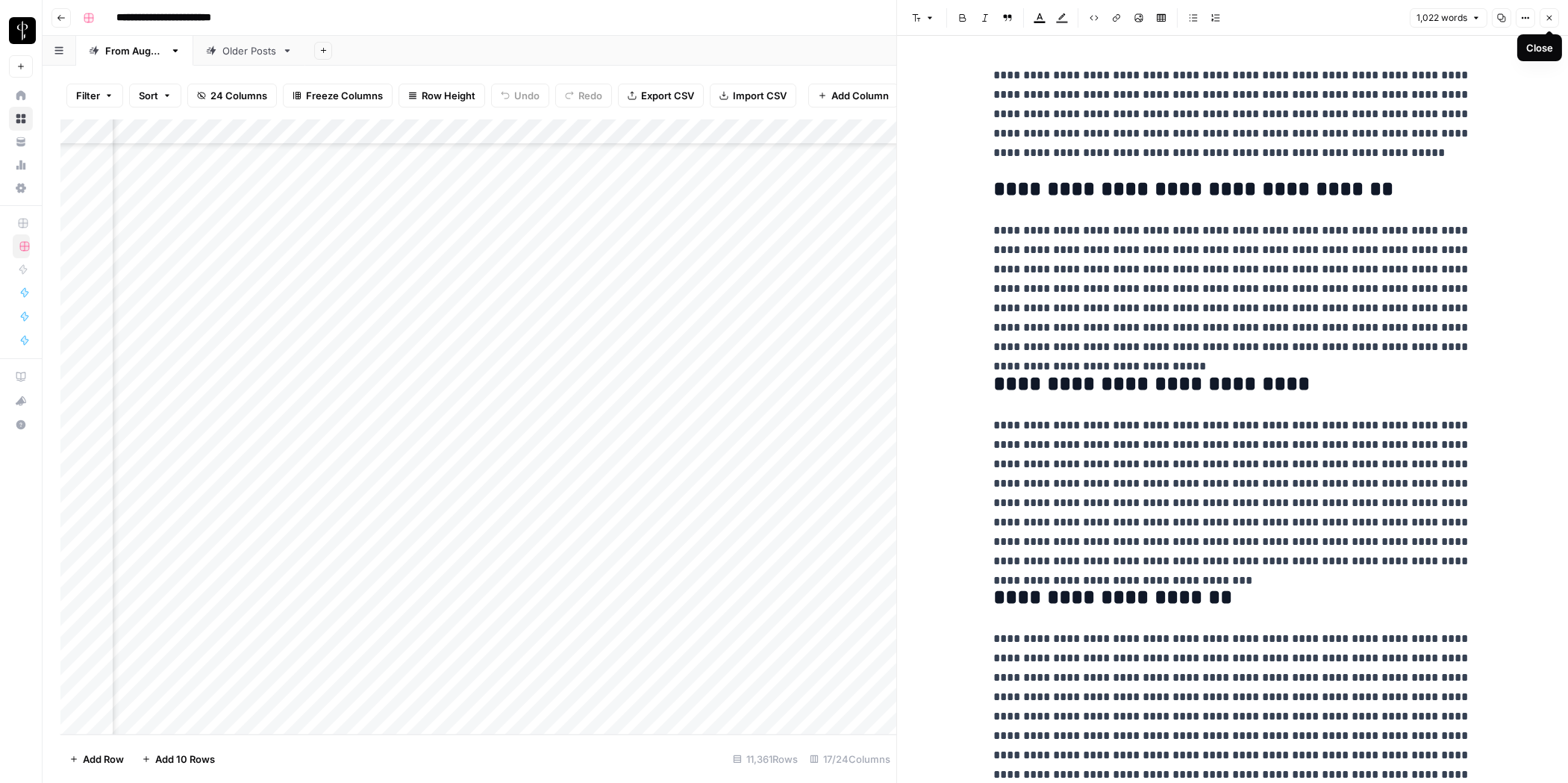
click at [1342, 17] on icon "button" at bounding box center [1549, 18] width 9 height 9
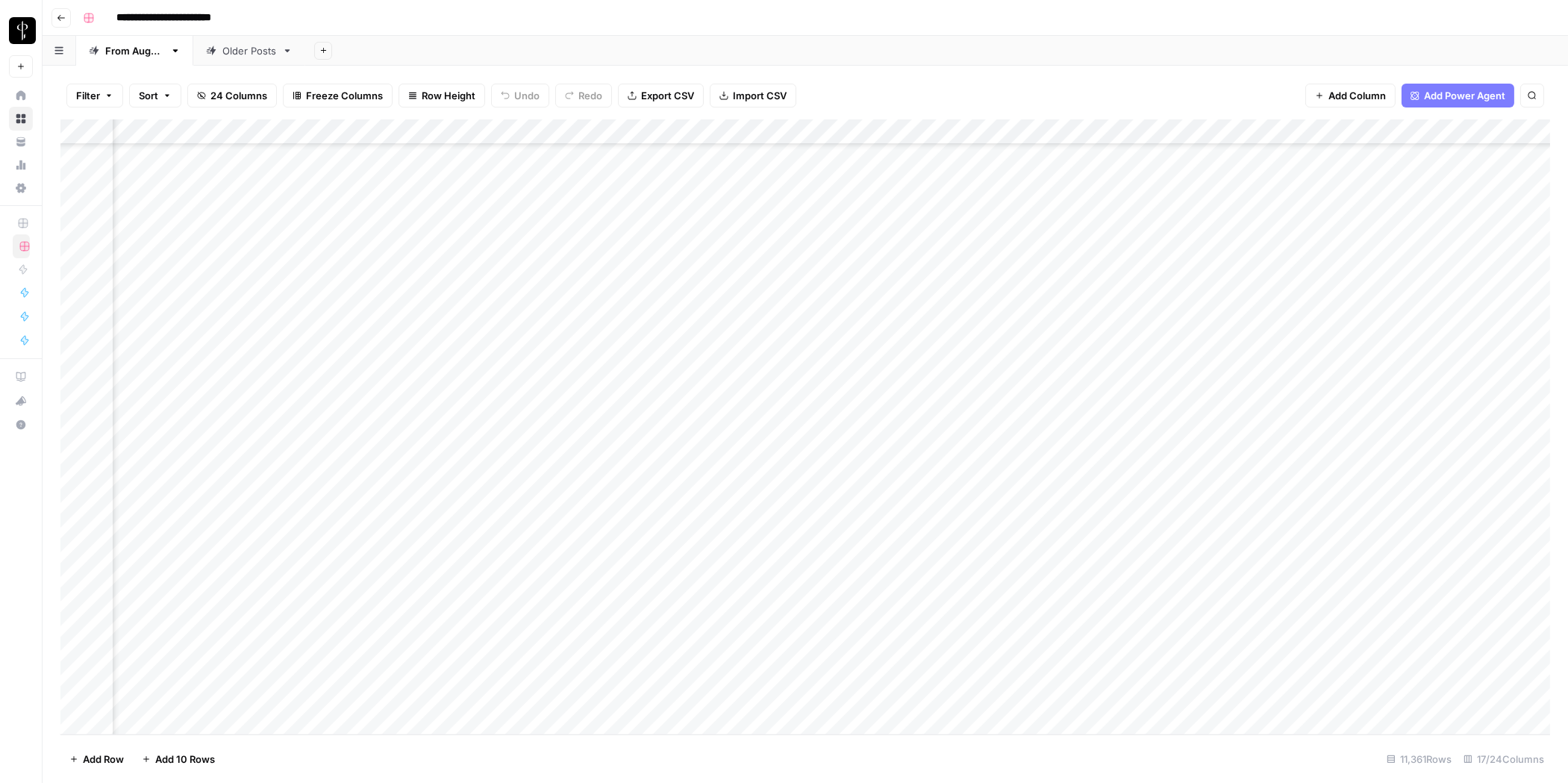
click at [1342, 672] on div "Add Column" at bounding box center [805, 427] width 1490 height 615
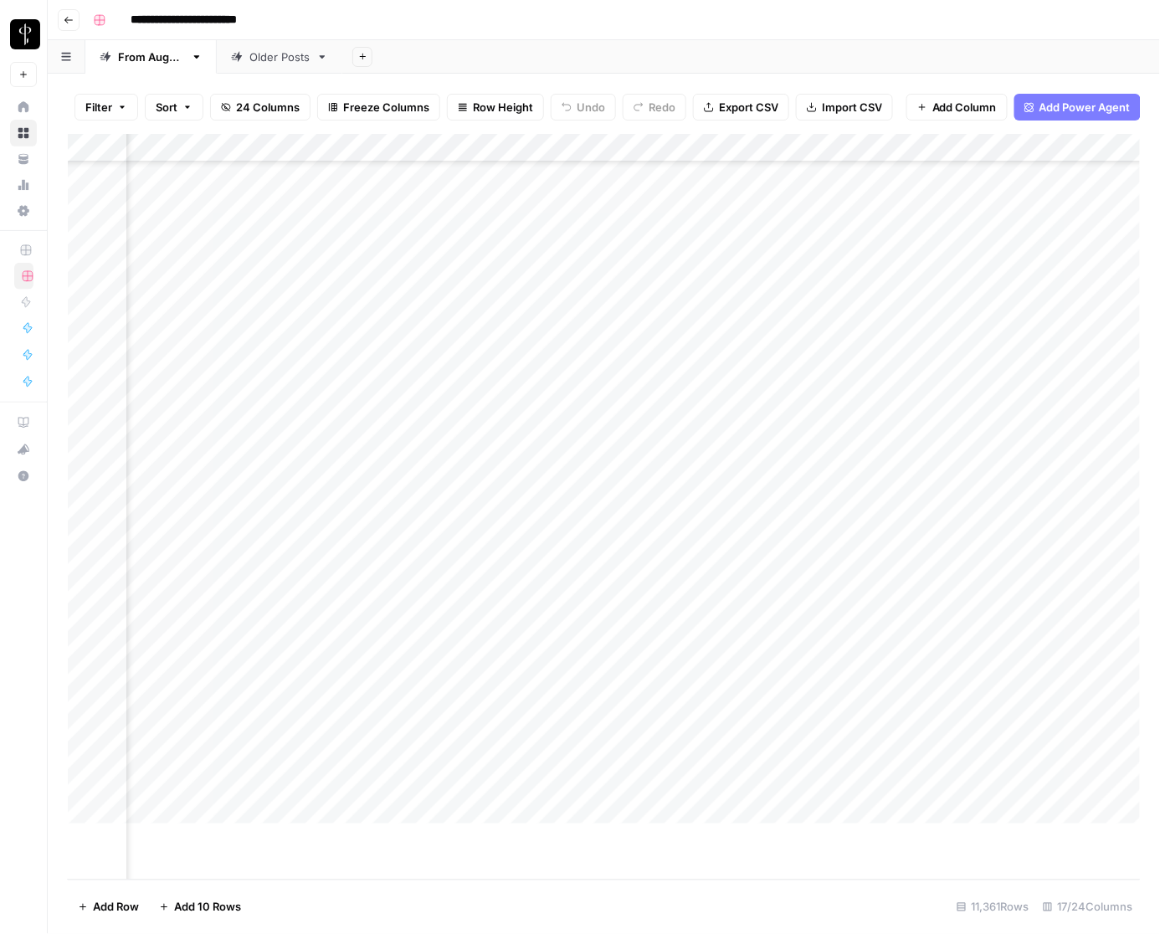
scroll to position [322682, 601]
